Goal: Find specific page/section: Find specific page/section

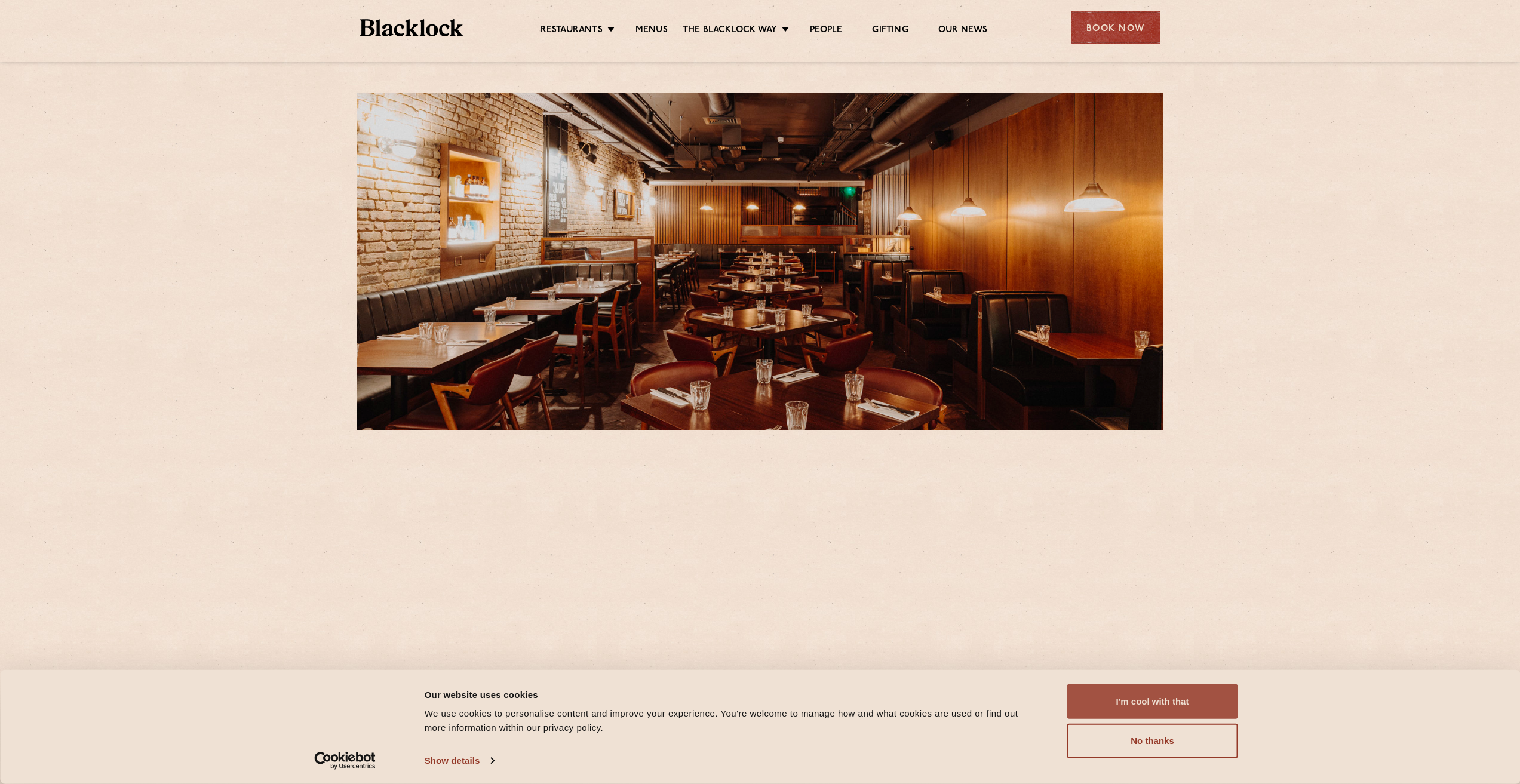
click at [1158, 698] on button "I'm cool with that" at bounding box center [1152, 701] width 170 height 35
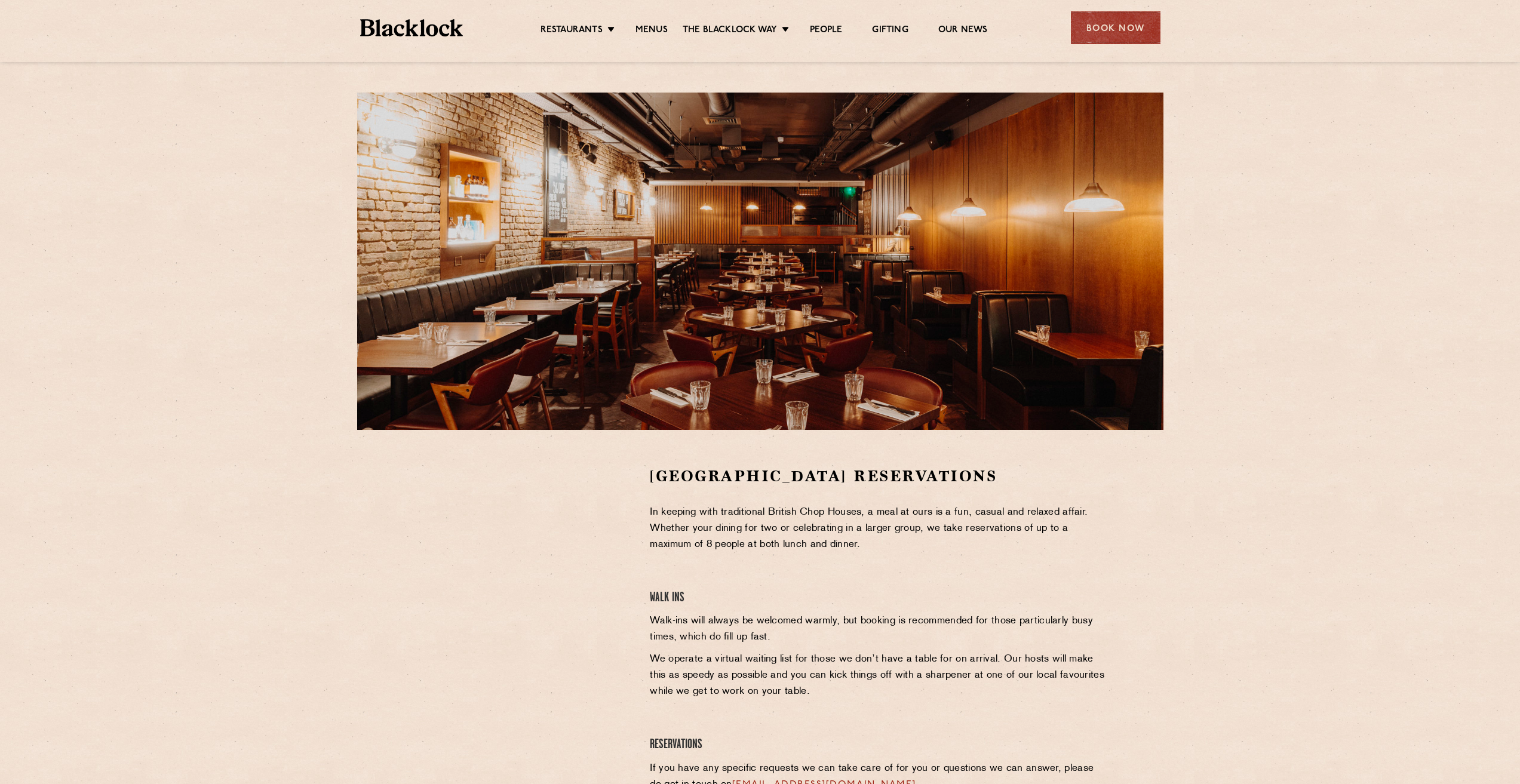
click at [645, 22] on ul "Restaurants Soho City Shoreditch Covent Garden Canary Wharf Manchester Birmingh…" at bounding box center [763, 28] width 601 height 19
click at [650, 28] on link "Menus" at bounding box center [651, 31] width 32 height 13
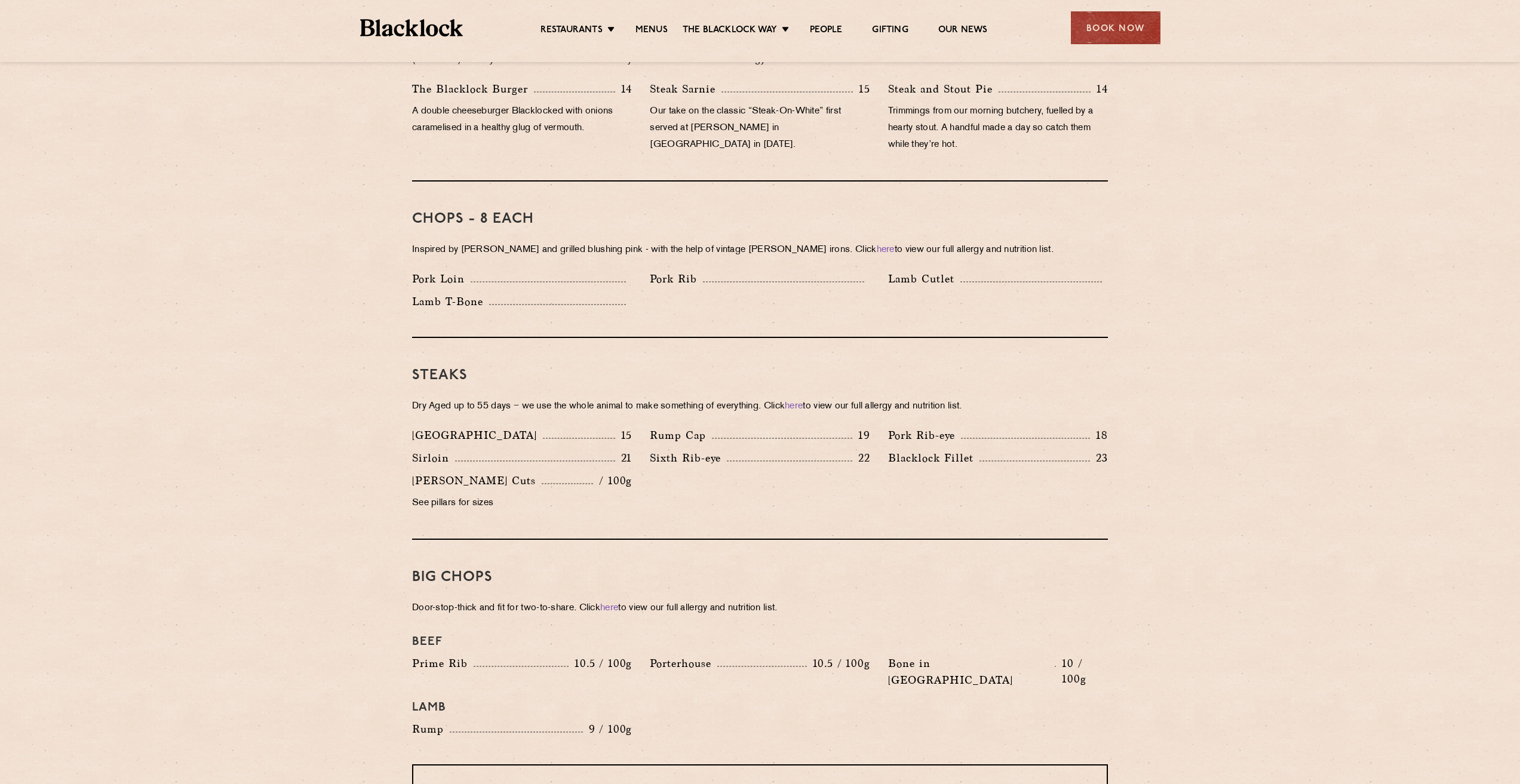
scroll to position [359, 0]
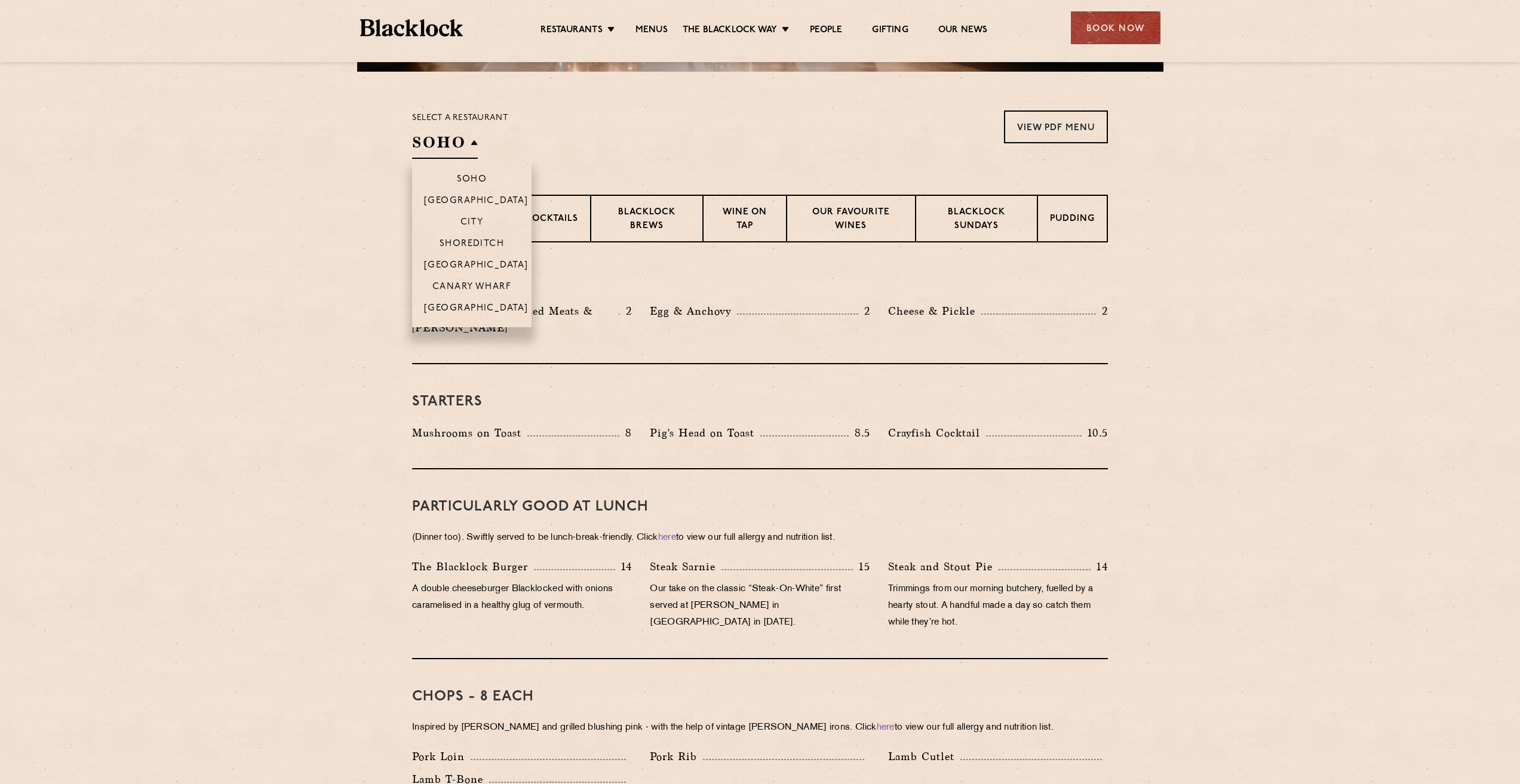
click at [463, 144] on h2 "SOHO" at bounding box center [445, 145] width 66 height 27
click at [481, 261] on p "[GEOGRAPHIC_DATA]" at bounding box center [475, 266] width 104 height 12
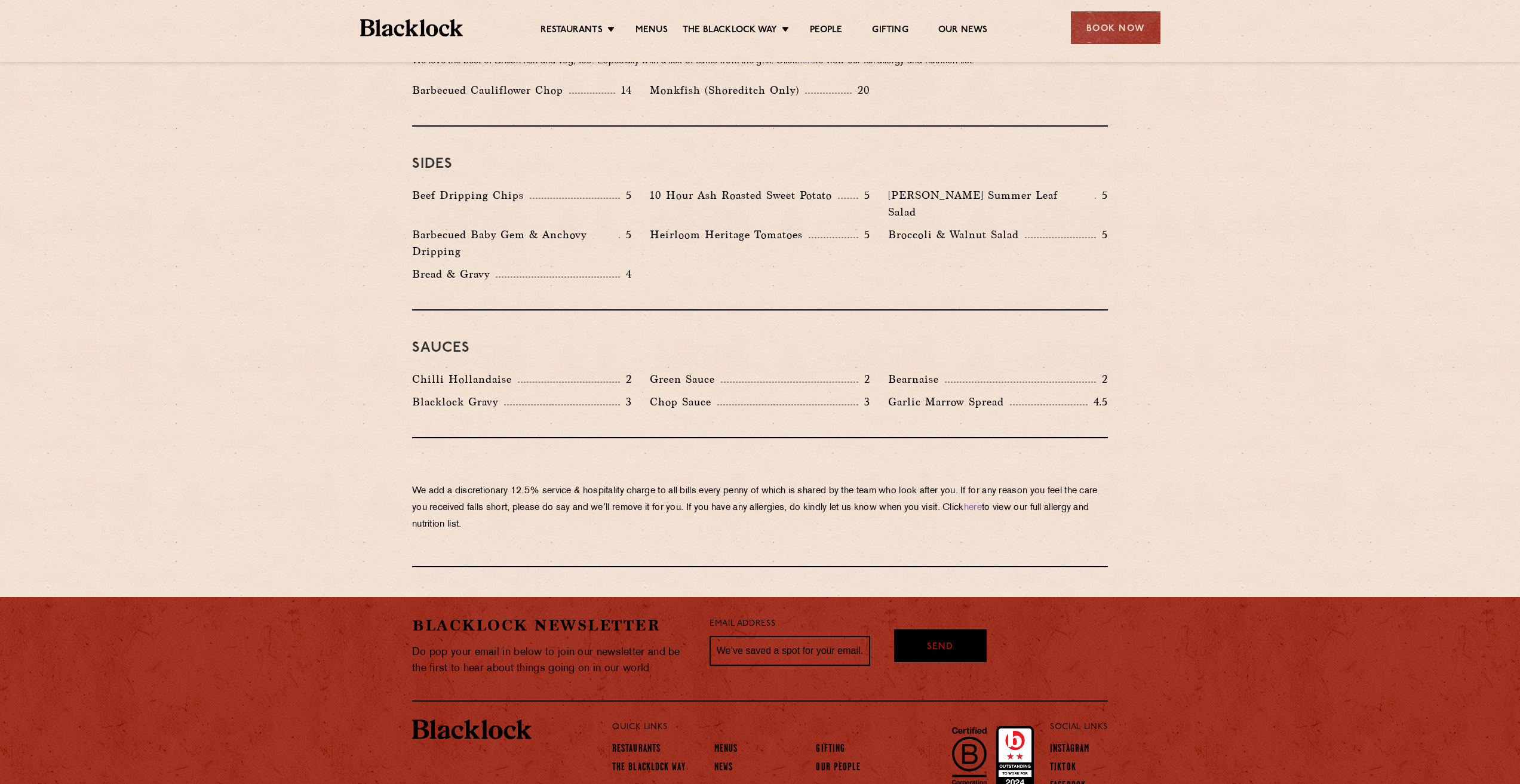
scroll to position [1814, 0]
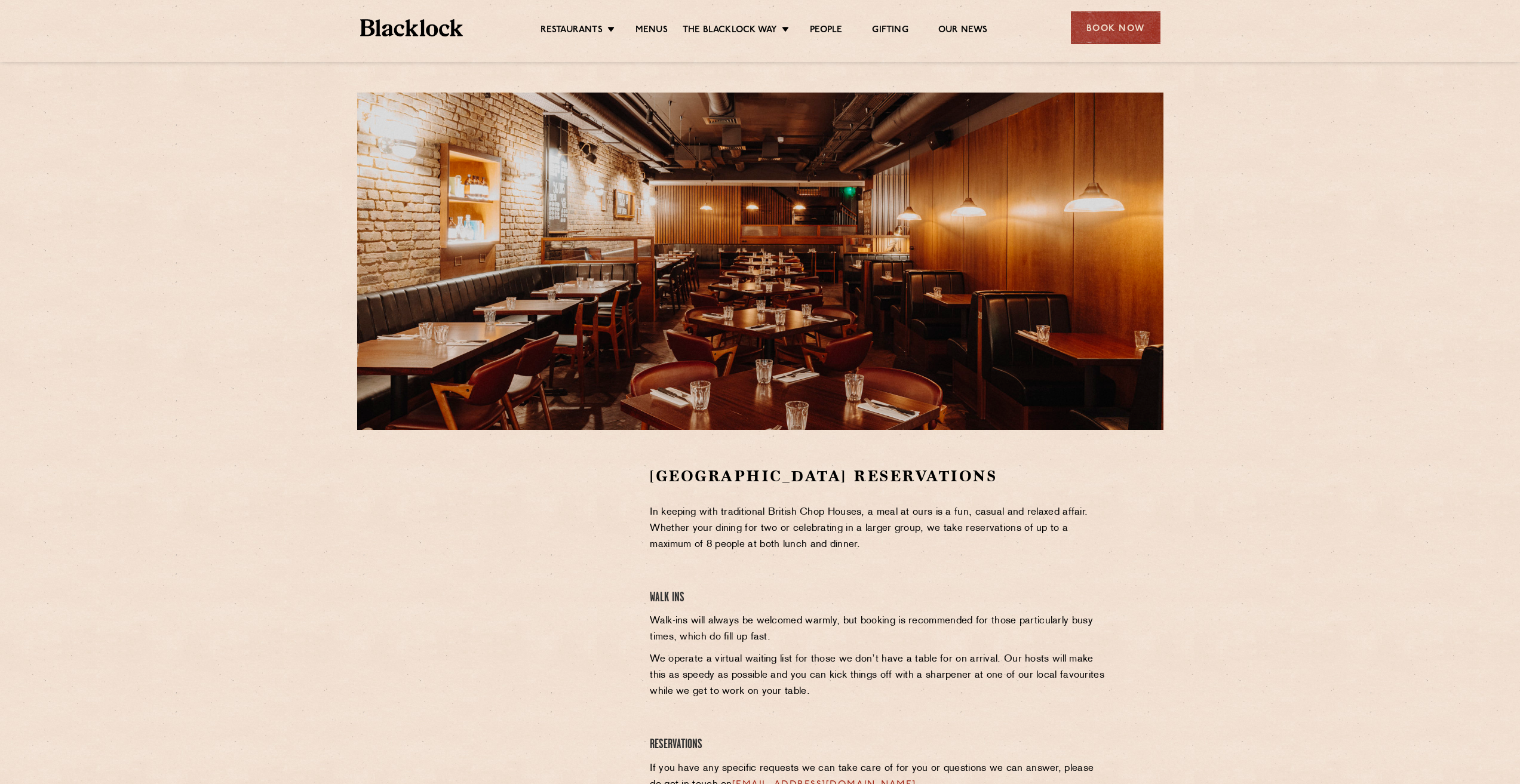
click at [409, 17] on div "Restaurants Soho City Shoreditch Covent Garden Canary Wharf Manchester Birmingh…" at bounding box center [760, 26] width 836 height 53
click at [409, 24] on img at bounding box center [412, 27] width 104 height 17
